Goal: Entertainment & Leisure: Consume media (video, audio)

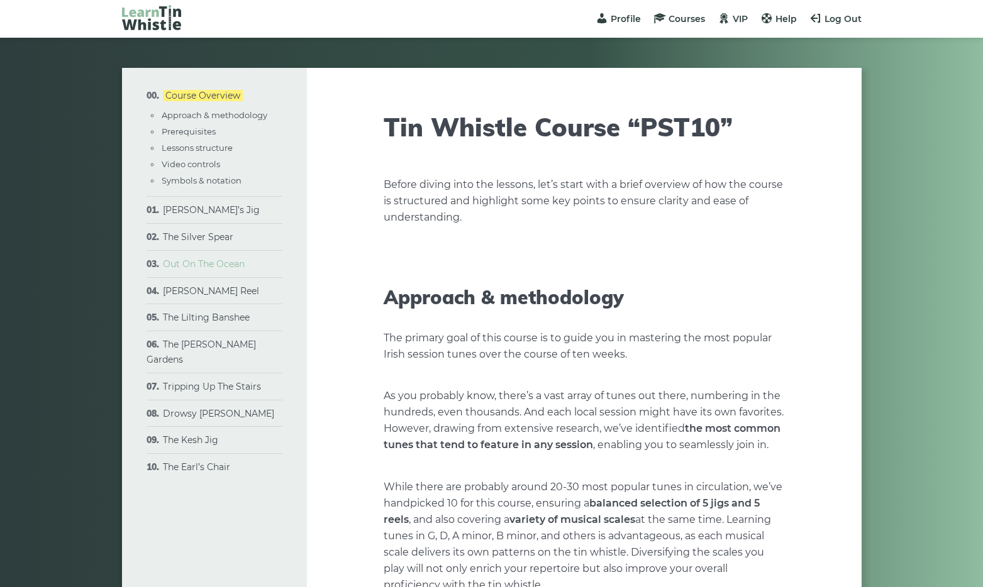
click at [230, 270] on link "Out On The Ocean" at bounding box center [204, 263] width 82 height 11
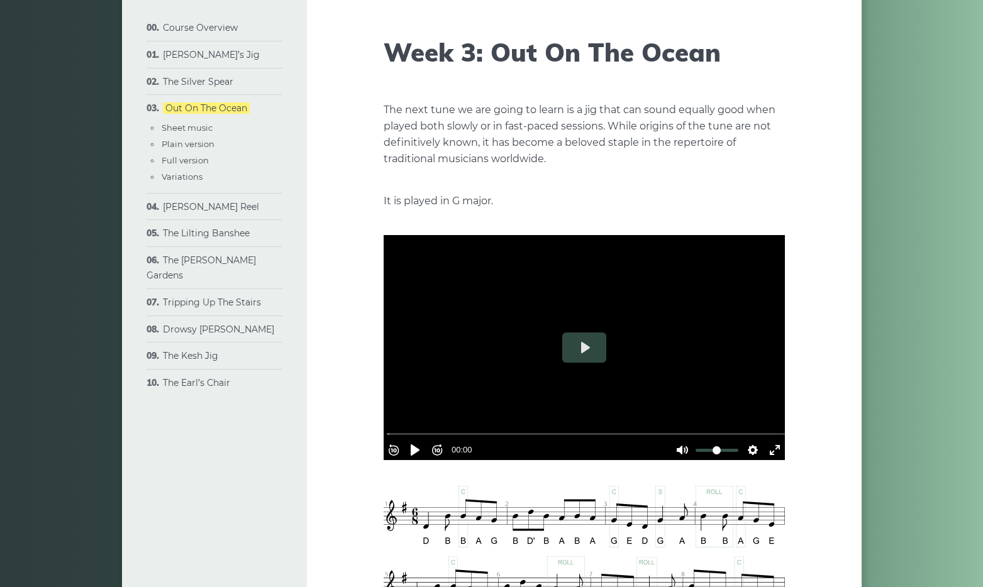
scroll to position [105, 0]
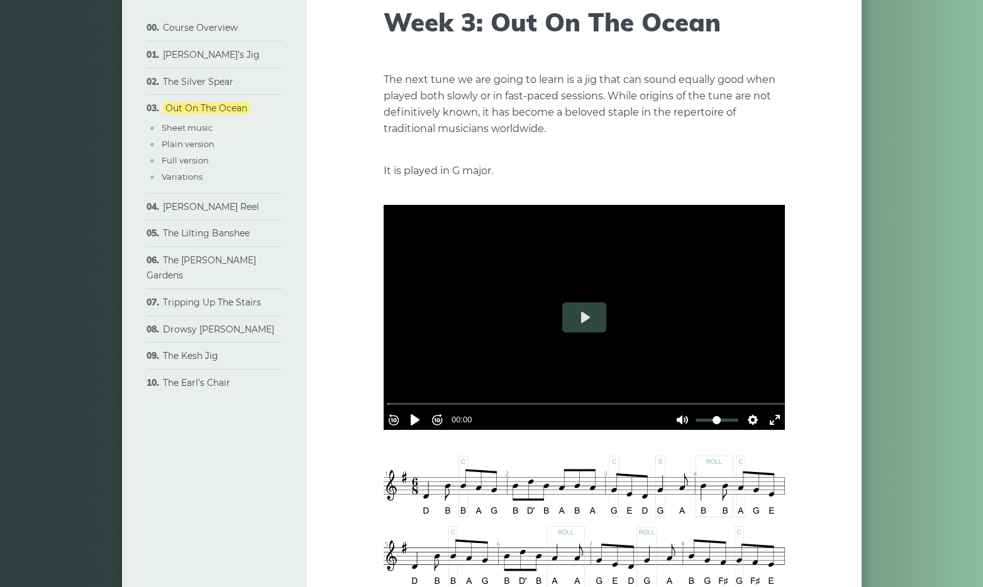
type input "****"
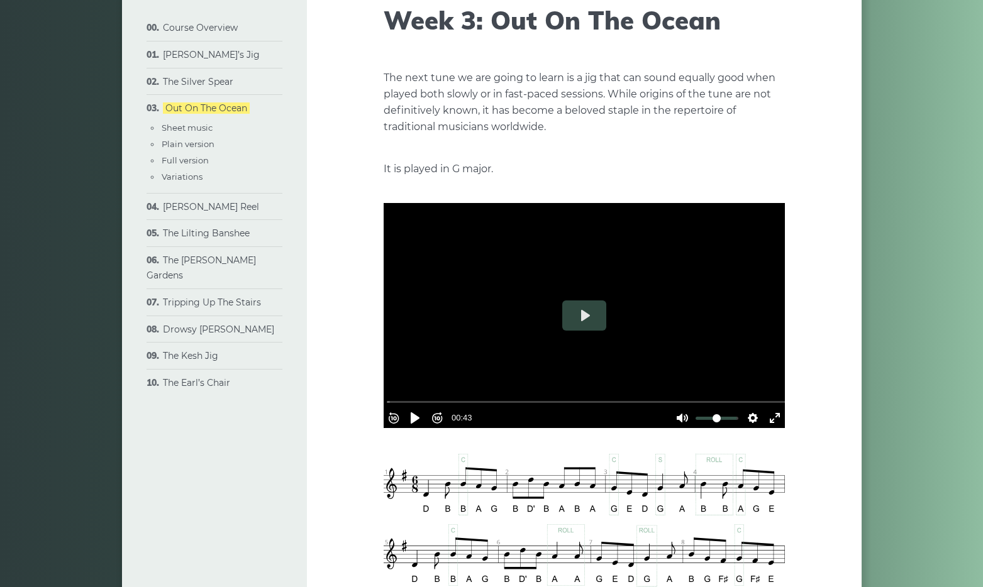
scroll to position [107, 0]
type input "****"
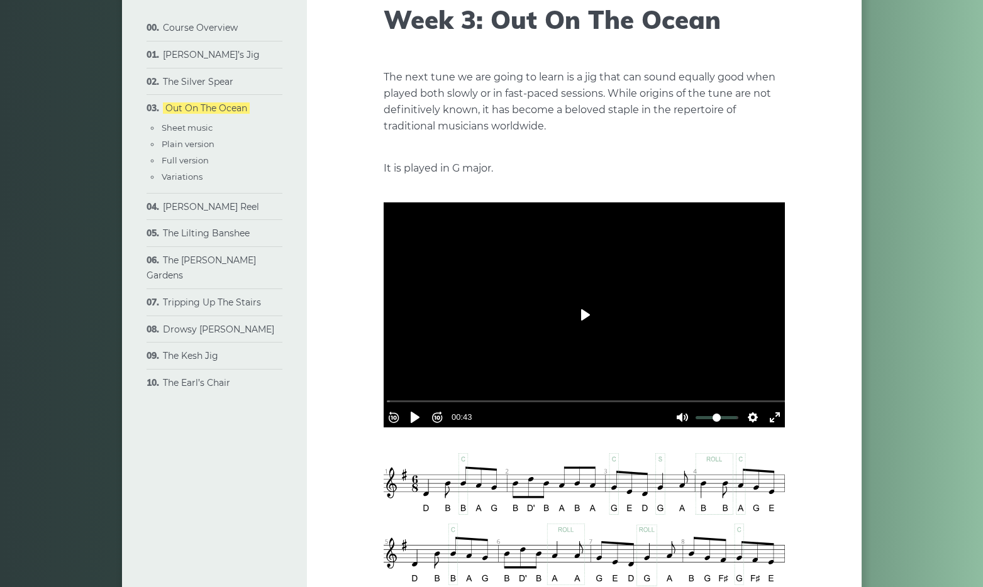
click at [586, 330] on button "Play" at bounding box center [584, 315] width 44 height 30
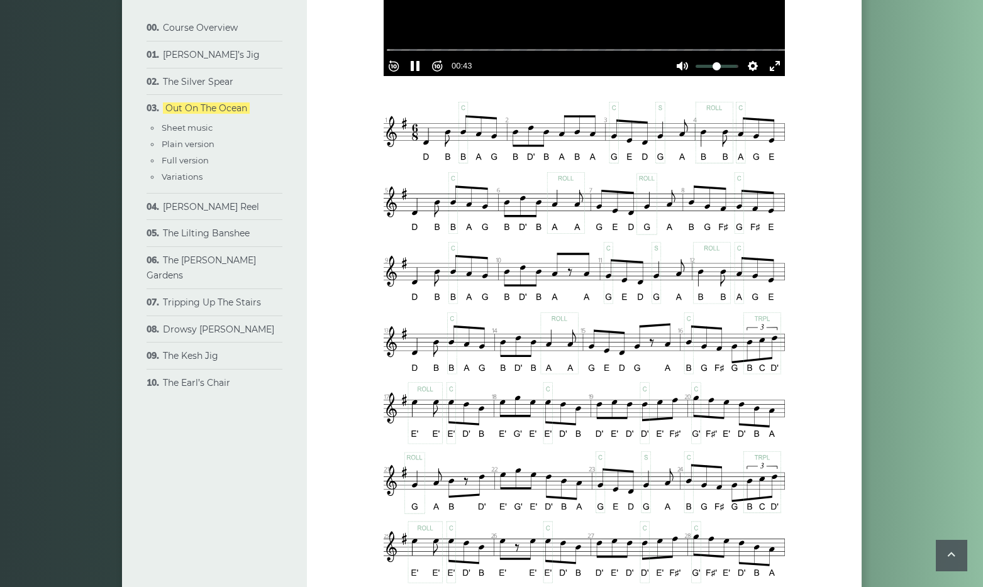
scroll to position [485, 0]
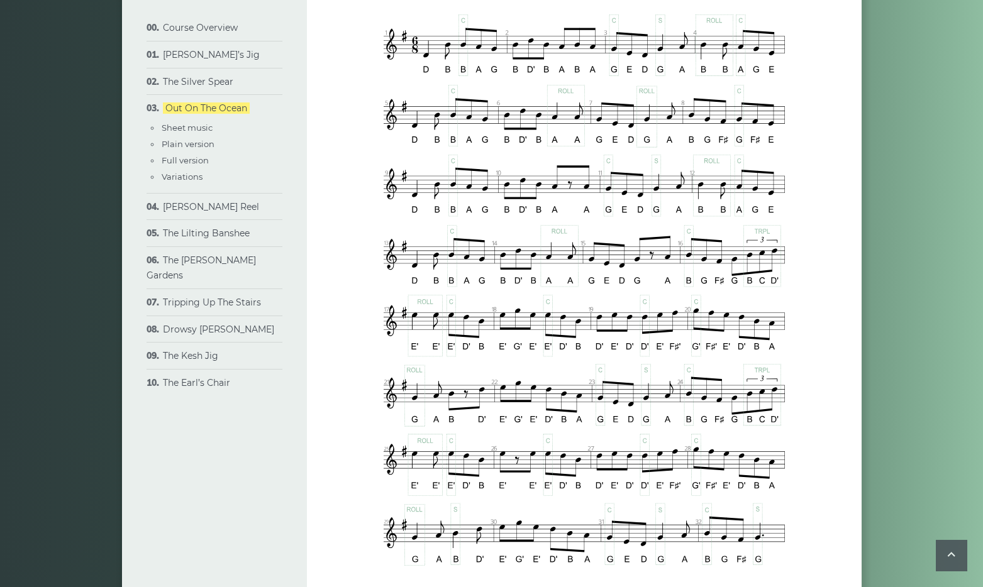
type input "*****"
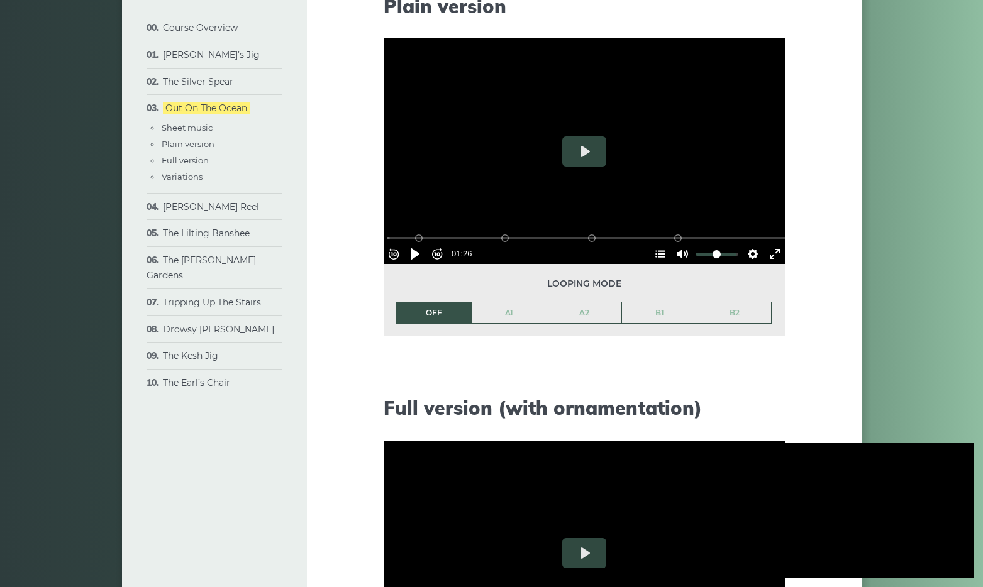
scroll to position [1293, 0]
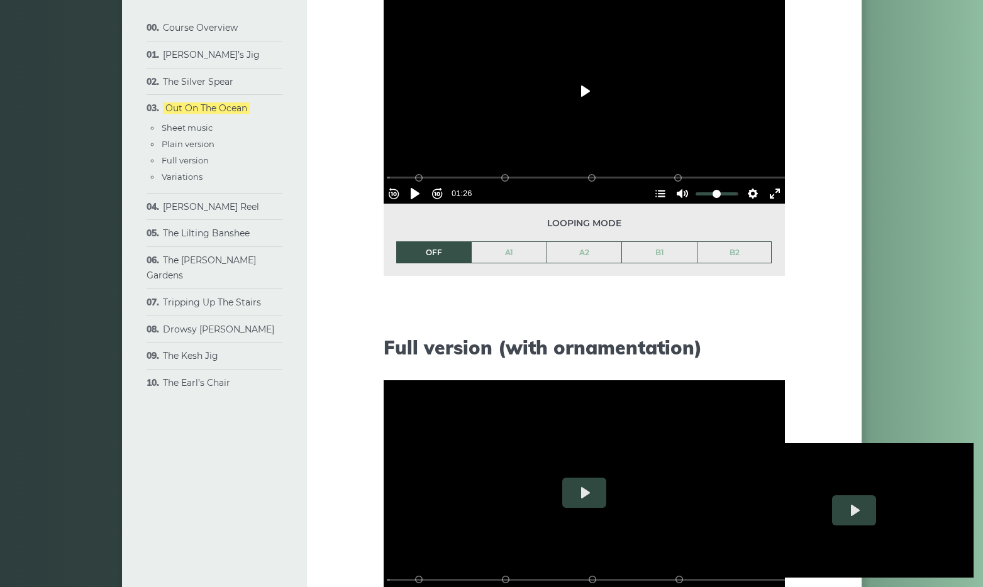
click at [588, 106] on button "Play" at bounding box center [584, 91] width 44 height 30
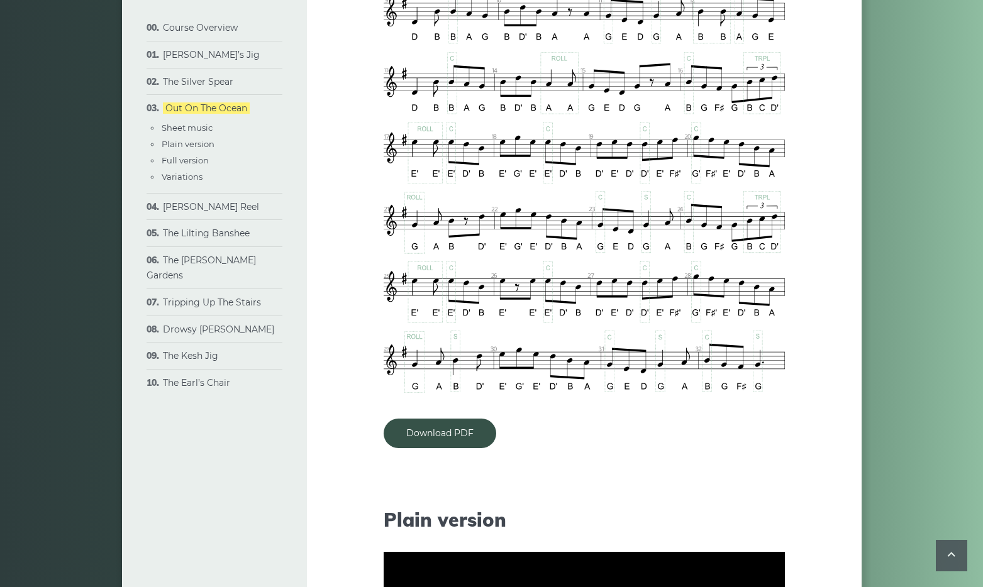
scroll to position [718, 0]
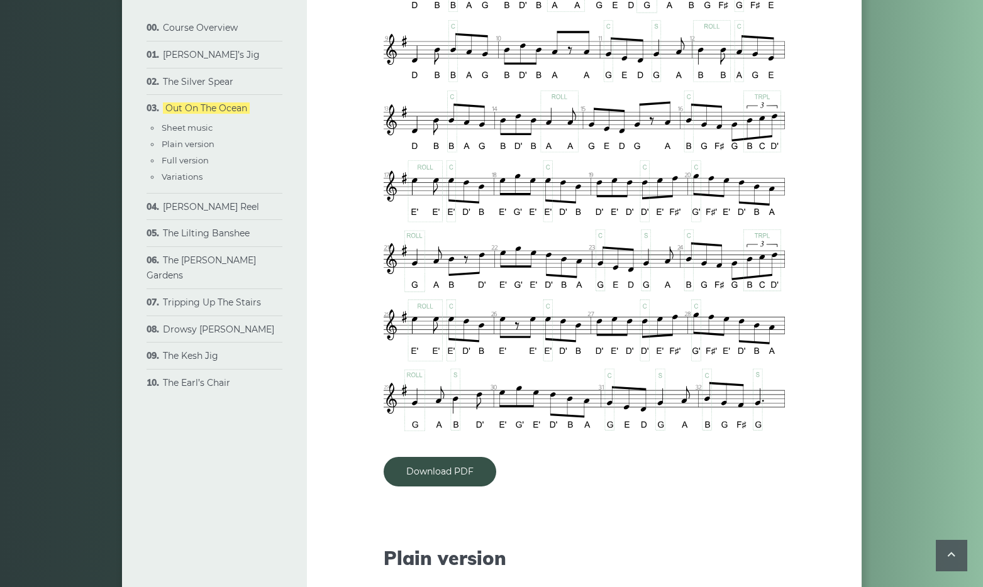
type input "***"
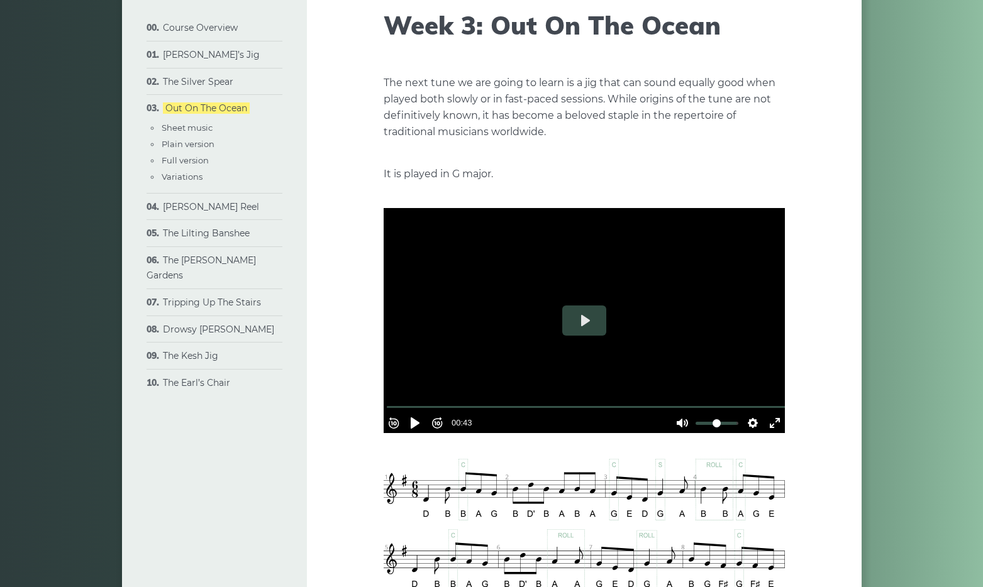
scroll to position [140, 0]
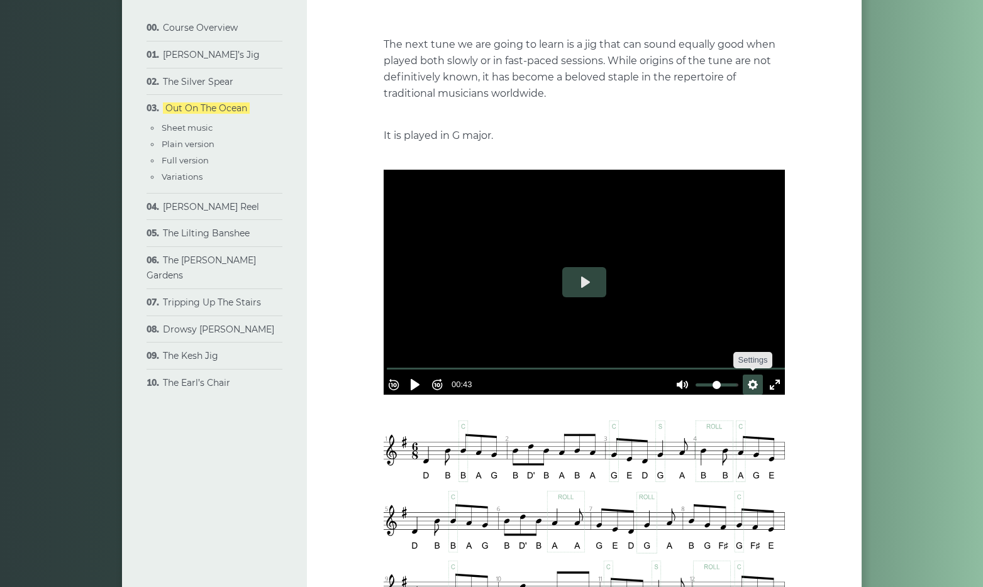
click at [742, 395] on button "Settings" at bounding box center [752, 385] width 20 height 20
click at [747, 364] on button "Speed Normal" at bounding box center [717, 353] width 87 height 19
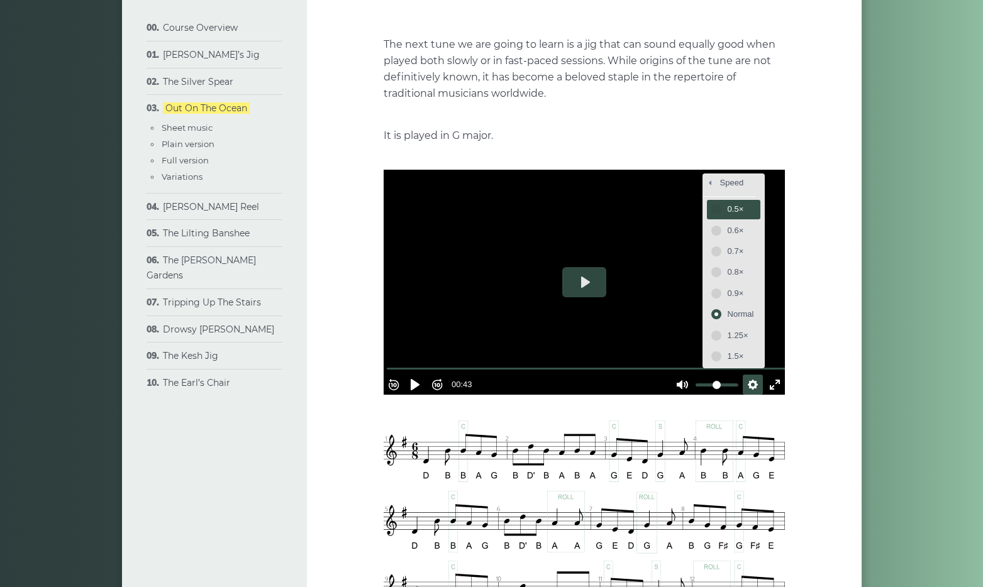
click at [727, 216] on span "0.5×" at bounding box center [740, 209] width 26 height 14
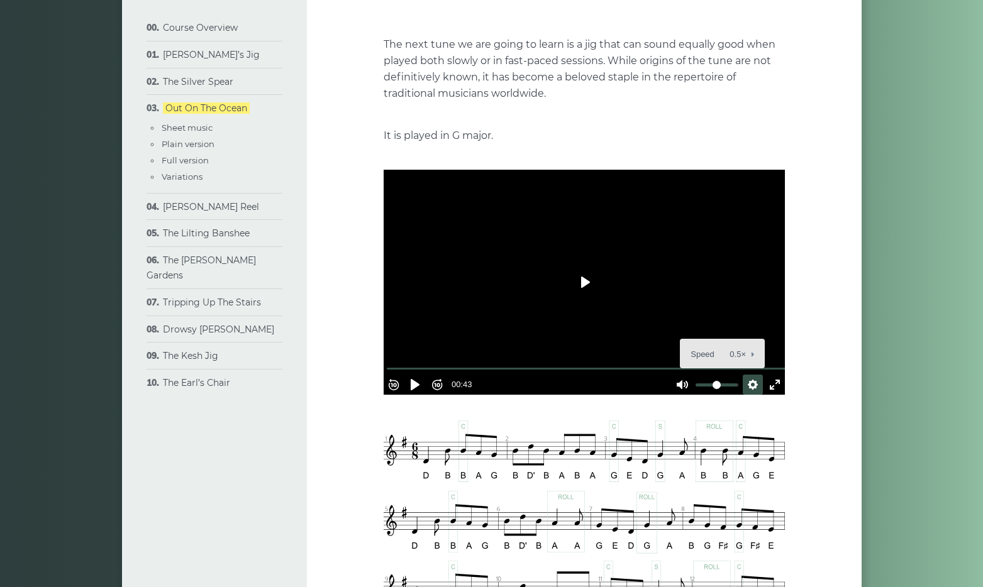
click at [581, 297] on button "Play" at bounding box center [584, 282] width 44 height 30
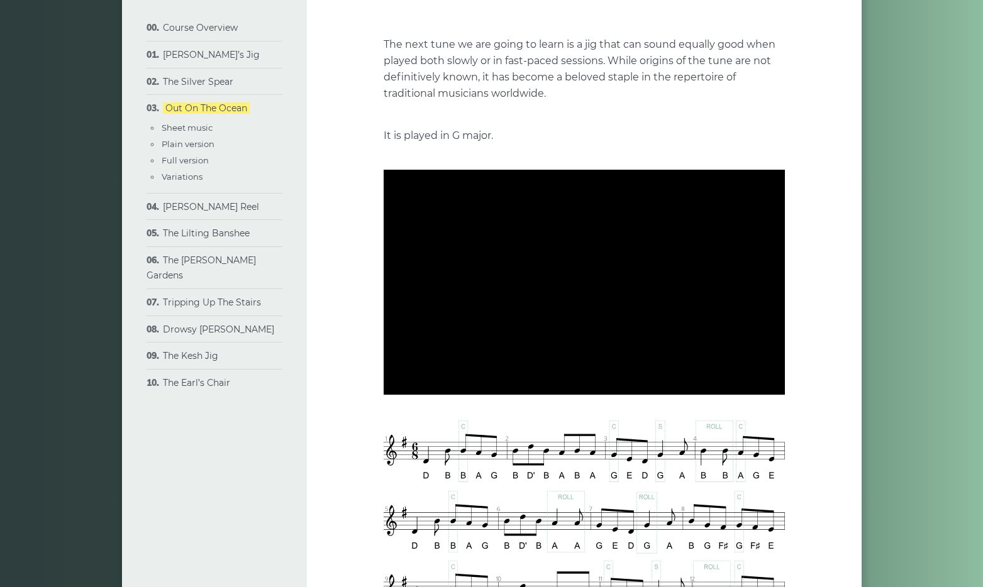
click at [580, 370] on div at bounding box center [583, 283] width 401 height 226
type input "***"
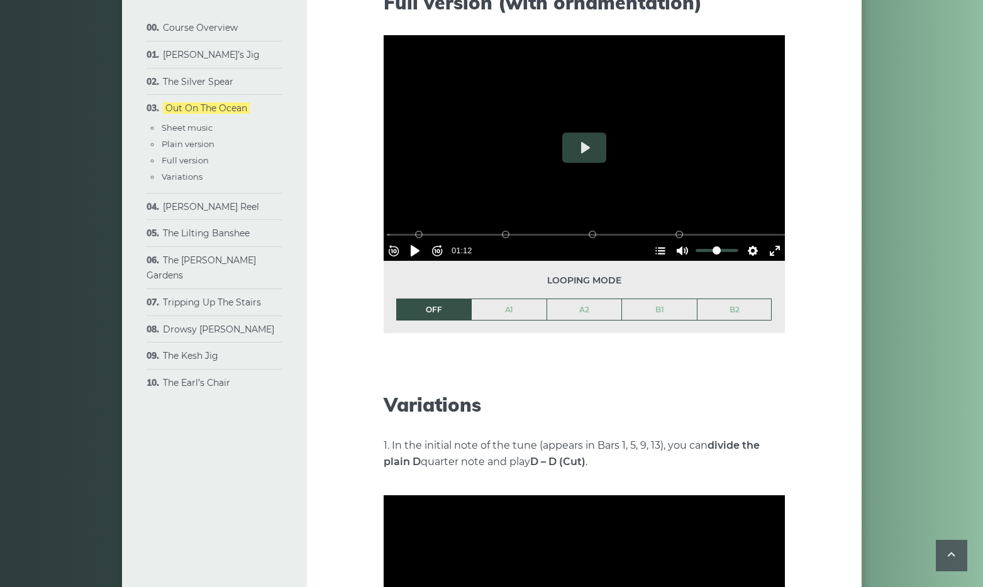
scroll to position [1679, 0]
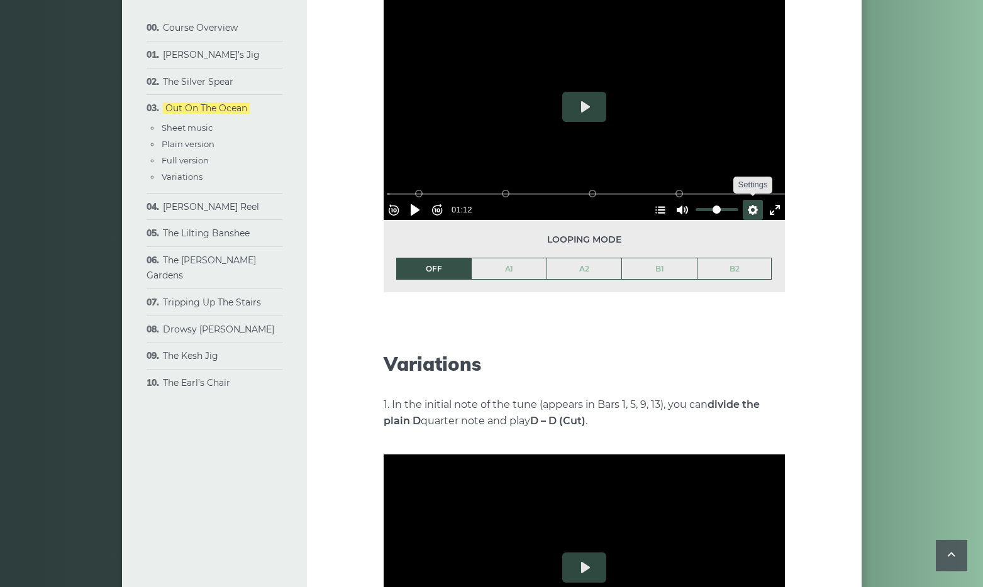
click at [745, 220] on button "Settings" at bounding box center [752, 210] width 20 height 20
click at [738, 189] on button "Speed Normal" at bounding box center [717, 178] width 87 height 19
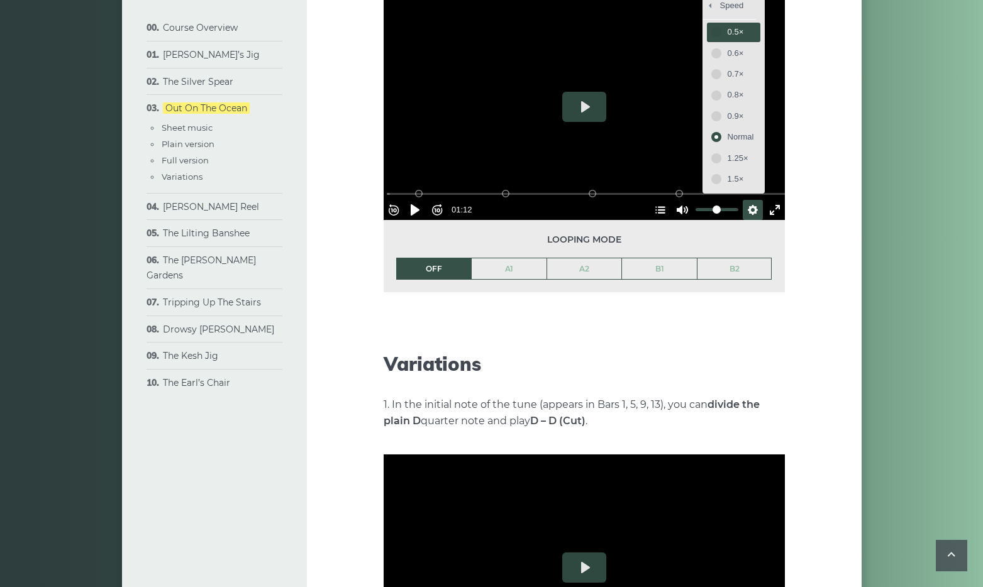
click at [727, 39] on span "0.5×" at bounding box center [740, 32] width 26 height 14
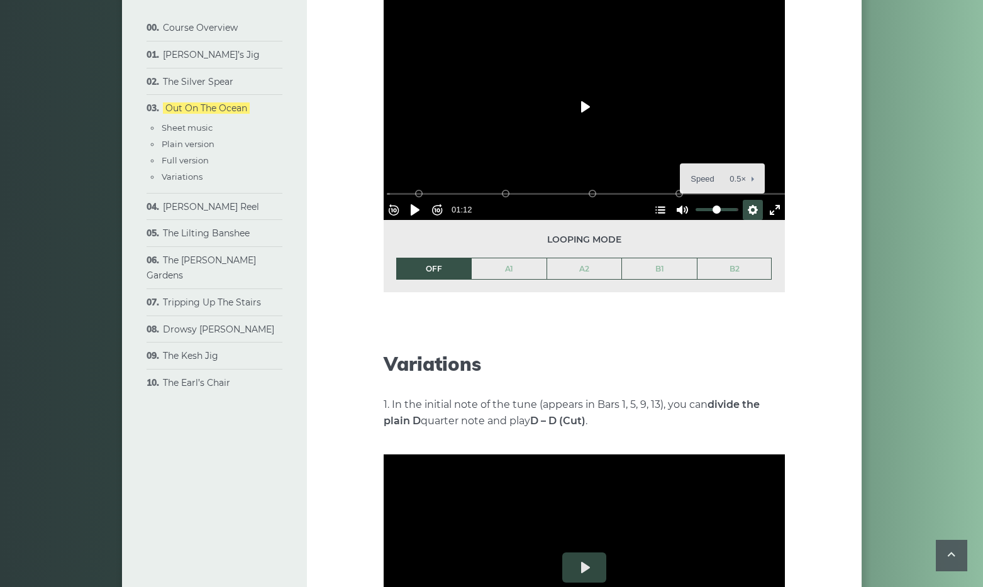
click at [585, 122] on button "Play" at bounding box center [584, 107] width 44 height 30
click at [550, 204] on div at bounding box center [583, 107] width 401 height 226
click at [580, 122] on button "Play" at bounding box center [584, 107] width 44 height 30
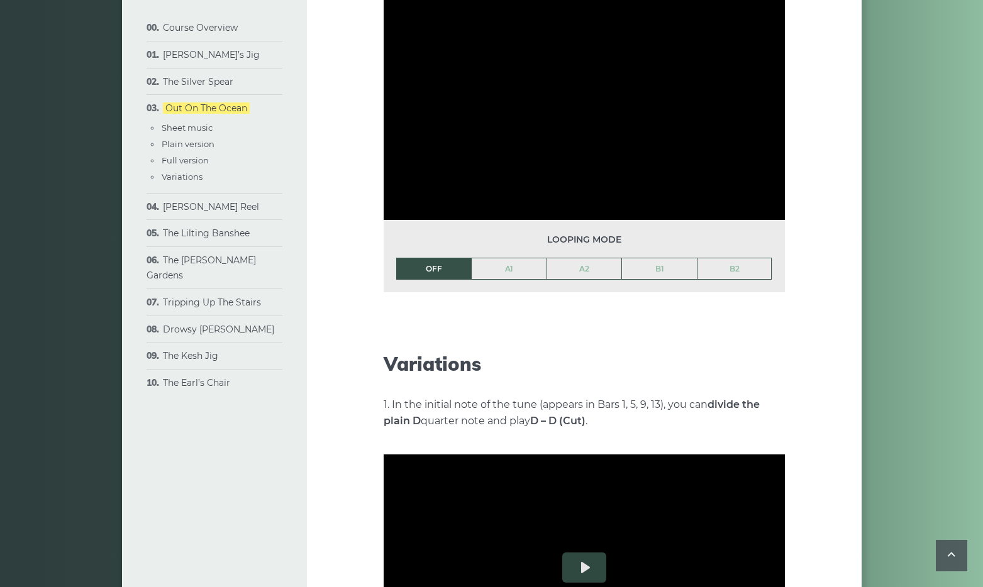
click at [580, 209] on div at bounding box center [583, 107] width 401 height 226
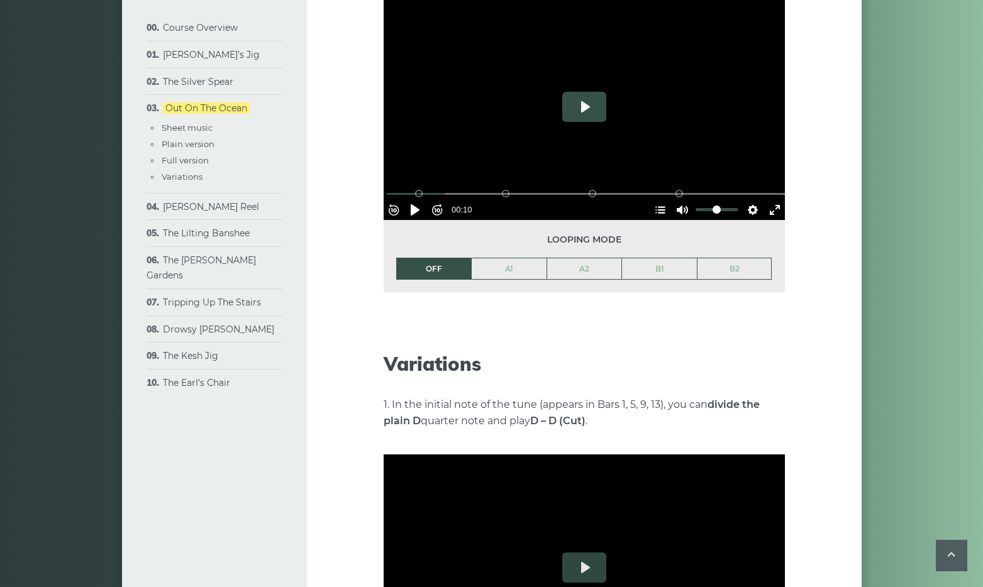
click at [582, 122] on button "Play" at bounding box center [584, 107] width 44 height 30
drag, startPoint x: 472, startPoint y: 294, endPoint x: 432, endPoint y: 295, distance: 40.2
click at [432, 200] on input "Seek" at bounding box center [587, 194] width 400 height 12
click at [421, 220] on button "Pause Play" at bounding box center [415, 210] width 20 height 20
click at [748, 220] on button "Settings" at bounding box center [752, 210] width 20 height 20
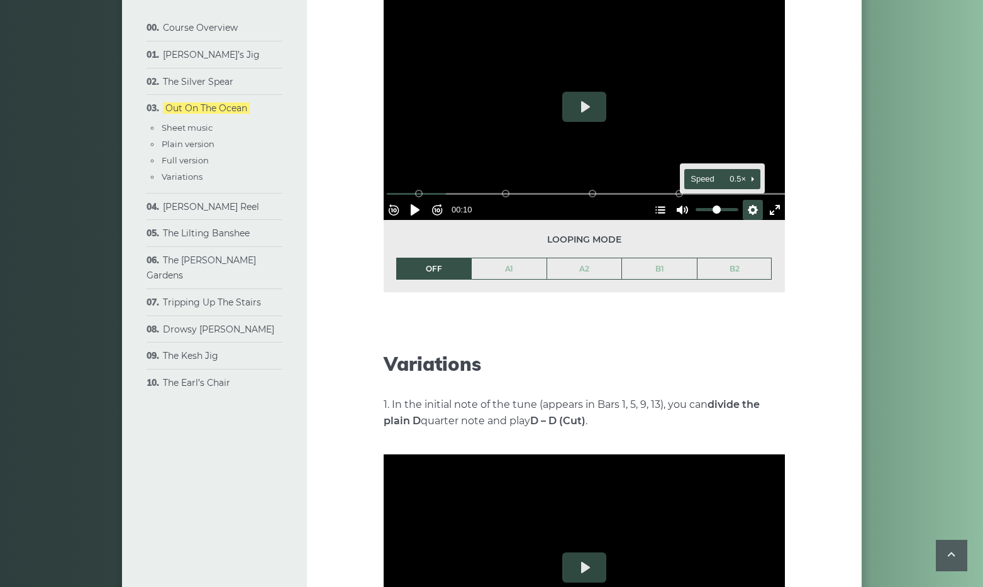
click at [744, 189] on button "Speed 0.5×" at bounding box center [722, 178] width 76 height 19
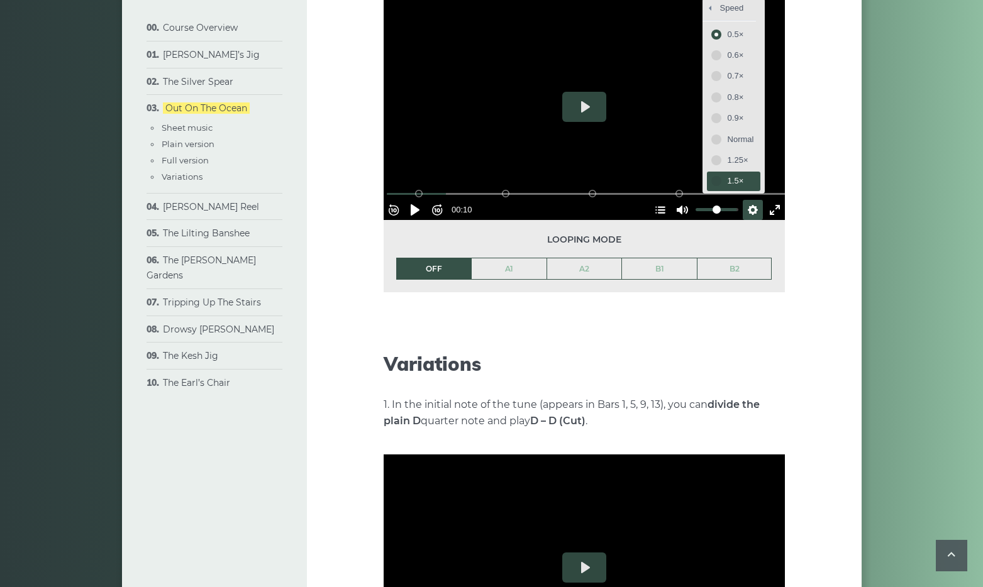
click at [727, 188] on span "1.5×" at bounding box center [740, 181] width 26 height 14
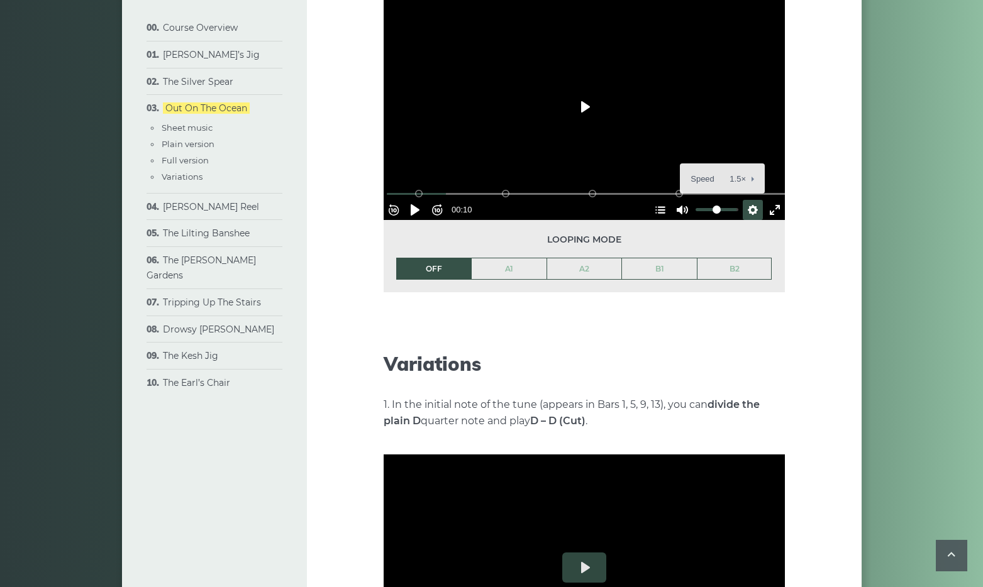
click at [583, 122] on button "Play" at bounding box center [584, 107] width 44 height 30
click at [423, 220] on button "Pause Play" at bounding box center [415, 210] width 20 height 20
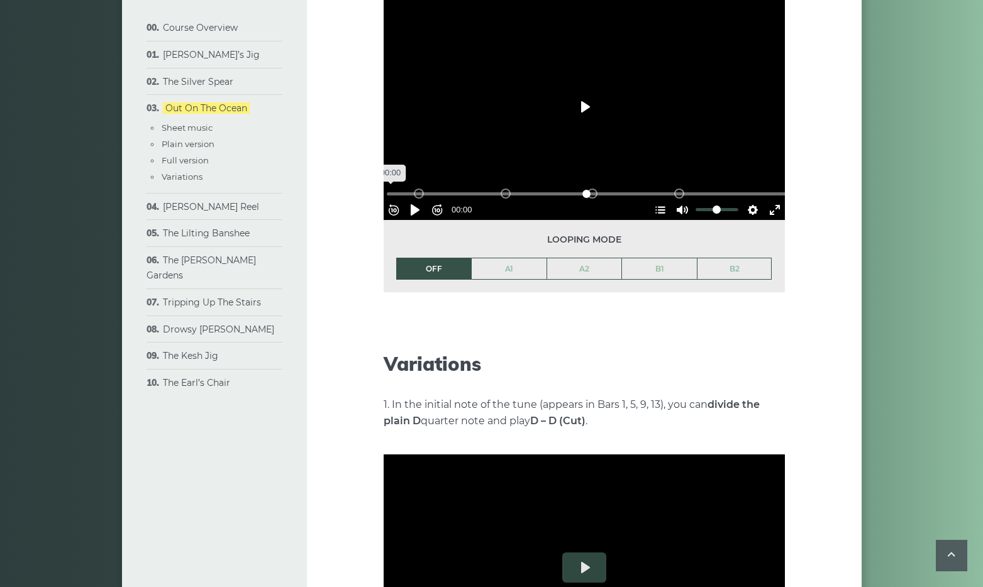
drag, startPoint x: 498, startPoint y: 292, endPoint x: 393, endPoint y: 292, distance: 105.0
type input "*"
click at [393, 200] on input "Seek" at bounding box center [587, 194] width 400 height 12
click at [746, 220] on button "Settings" at bounding box center [752, 210] width 20 height 20
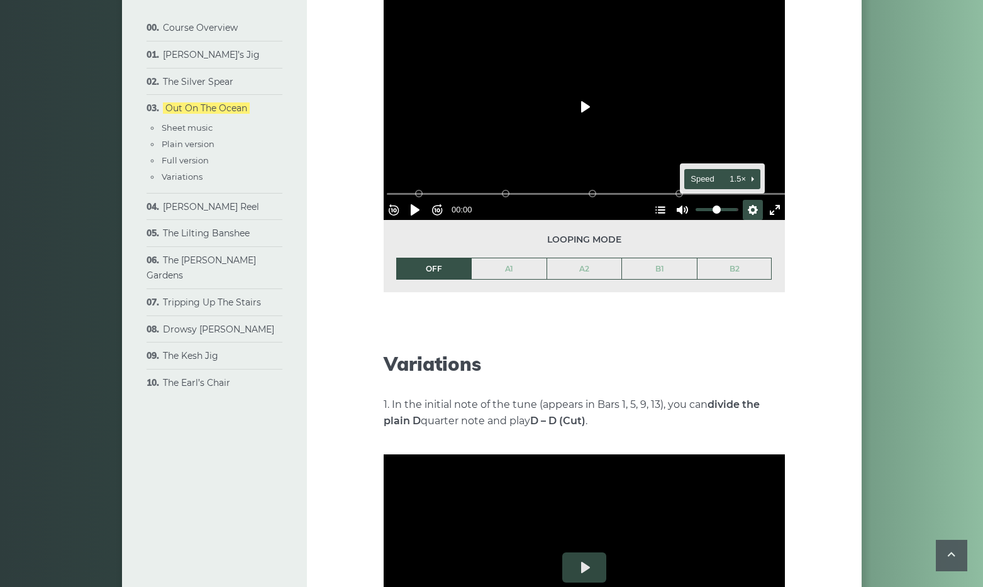
click at [745, 189] on button "Speed 1.5×" at bounding box center [722, 178] width 76 height 19
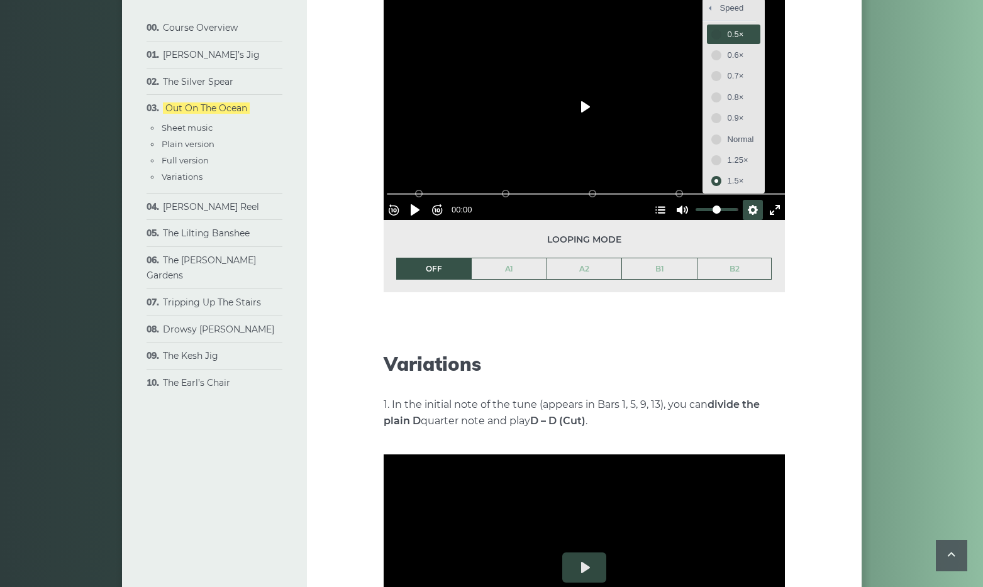
click at [727, 41] on span "0.5×" at bounding box center [740, 35] width 26 height 14
